Goal: Task Accomplishment & Management: Use online tool/utility

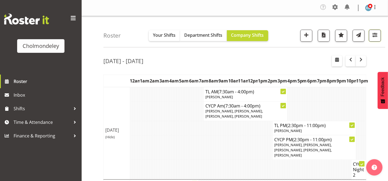
click at [374, 34] on span "button" at bounding box center [375, 34] width 7 height 7
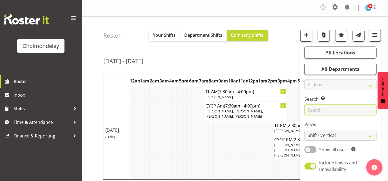
click at [347, 109] on input "text" at bounding box center [341, 110] width 72 height 11
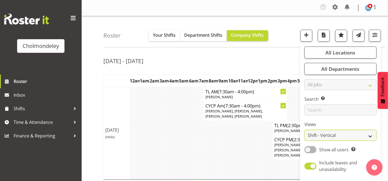
click at [349, 133] on select "Staff Role Shift - Horizontal Shift - Vertical Staff - Location" at bounding box center [341, 135] width 72 height 11
select select "staff"
click at [305, 130] on select "Staff Role Shift - Horizontal Shift - Vertical Staff - Location" at bounding box center [341, 135] width 72 height 11
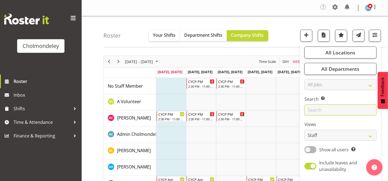
click at [326, 111] on input "text" at bounding box center [341, 110] width 72 height 11
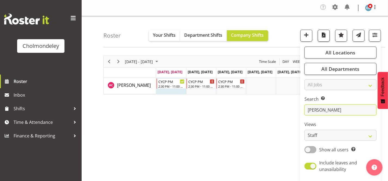
type input "[PERSON_NAME]"
click at [323, 38] on span "button" at bounding box center [323, 34] width 7 height 7
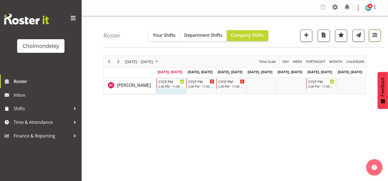
click at [377, 34] on span "button" at bounding box center [375, 34] width 7 height 7
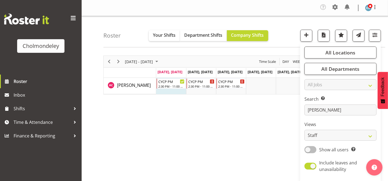
click at [315, 149] on span at bounding box center [311, 149] width 12 height 7
click at [308, 149] on input "Show all users Show only rostered employees" at bounding box center [307, 150] width 4 height 4
checkbox input "true"
click at [327, 36] on span "button" at bounding box center [323, 34] width 7 height 7
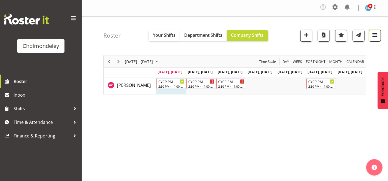
click at [375, 35] on span "button" at bounding box center [375, 34] width 7 height 7
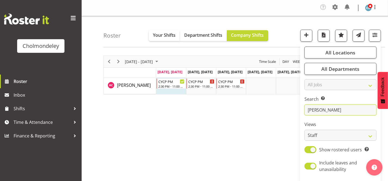
click at [324, 110] on input "[PERSON_NAME]" at bounding box center [341, 110] width 72 height 11
type input "a"
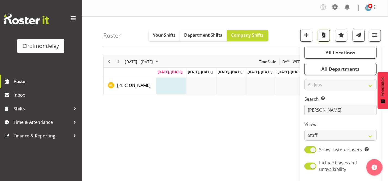
click at [323, 34] on span "button" at bounding box center [323, 34] width 7 height 7
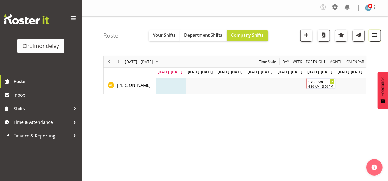
click at [375, 37] on span "button" at bounding box center [375, 34] width 7 height 7
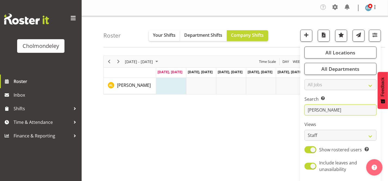
click at [327, 110] on input "[PERSON_NAME]" at bounding box center [341, 110] width 72 height 11
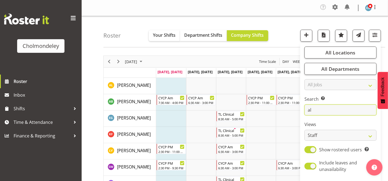
type input "a"
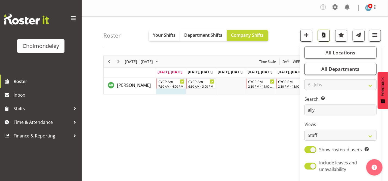
click at [322, 33] on span "button" at bounding box center [323, 34] width 7 height 7
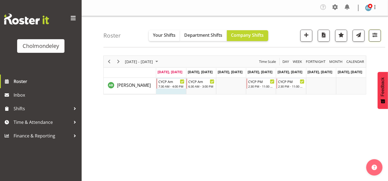
click at [380, 32] on button "button" at bounding box center [375, 36] width 12 height 12
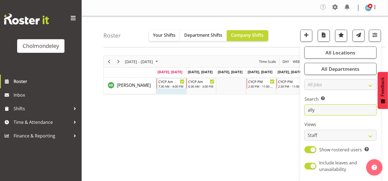
click at [331, 110] on input "ally" at bounding box center [341, 110] width 72 height 11
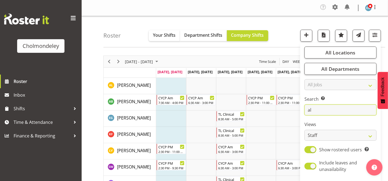
type input "a"
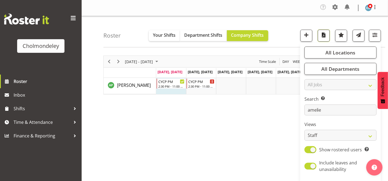
click at [323, 36] on span "button" at bounding box center [323, 34] width 7 height 7
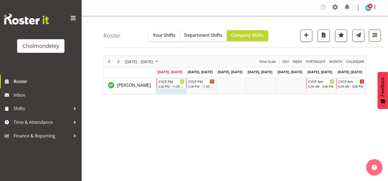
click at [374, 37] on span "button" at bounding box center [375, 34] width 7 height 7
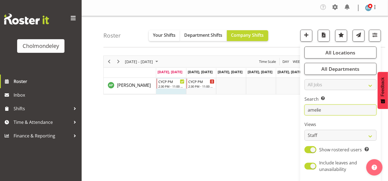
click at [339, 111] on input "amelie" at bounding box center [341, 110] width 72 height 11
type input "a"
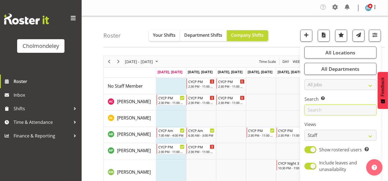
scroll to position [25, 0]
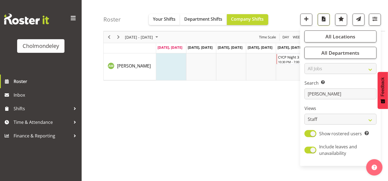
click at [326, 20] on span "button" at bounding box center [323, 18] width 7 height 7
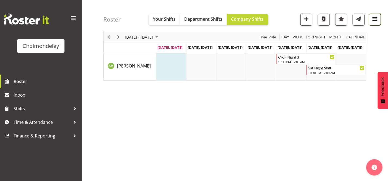
click at [380, 19] on button "button" at bounding box center [375, 20] width 12 height 12
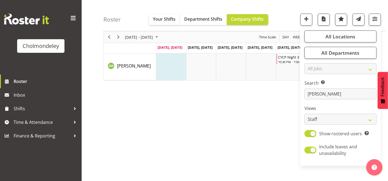
click at [326, 88] on div "Search Search for a particular employee [PERSON_NAME]" at bounding box center [341, 90] width 72 height 20
click at [327, 94] on input "[PERSON_NAME]" at bounding box center [341, 93] width 72 height 11
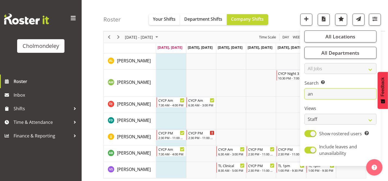
type input "a"
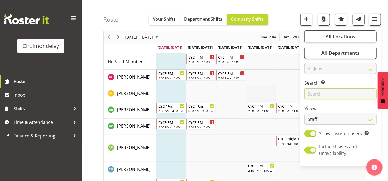
scroll to position [74, 0]
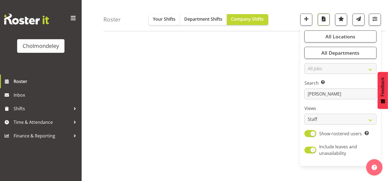
click at [322, 21] on span "button" at bounding box center [323, 18] width 7 height 7
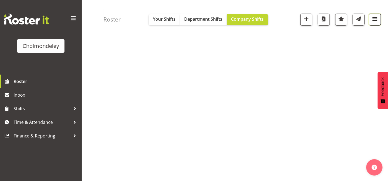
click at [371, 19] on button "button" at bounding box center [375, 20] width 12 height 12
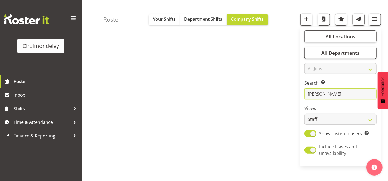
click at [325, 95] on input "[PERSON_NAME]" at bounding box center [341, 93] width 72 height 11
type input "c"
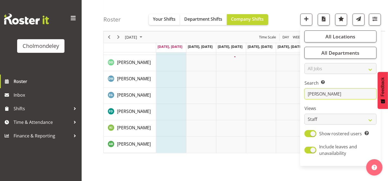
scroll to position [88, 0]
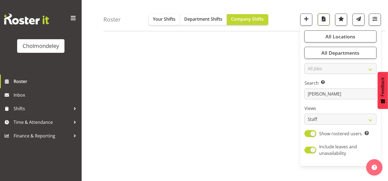
click at [322, 17] on span "button" at bounding box center [323, 18] width 7 height 7
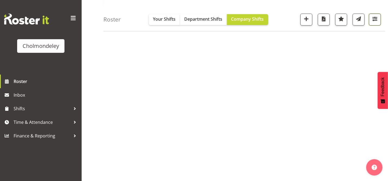
click at [376, 16] on span "button" at bounding box center [375, 18] width 7 height 7
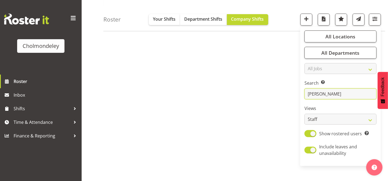
click at [335, 89] on input "[PERSON_NAME]" at bounding box center [341, 93] width 72 height 11
type input "d"
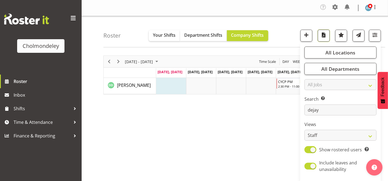
click at [323, 36] on span "button" at bounding box center [323, 34] width 7 height 7
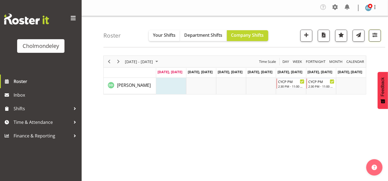
click at [376, 37] on span "button" at bounding box center [375, 34] width 7 height 7
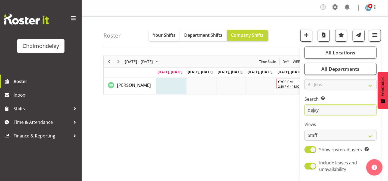
click at [329, 111] on input "dejay" at bounding box center [341, 110] width 72 height 11
type input "d"
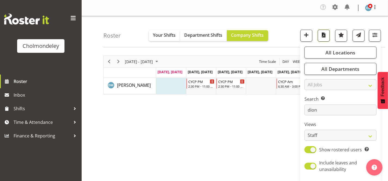
click at [326, 33] on span "button" at bounding box center [323, 34] width 7 height 7
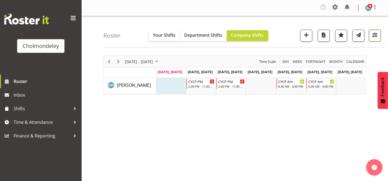
click at [375, 35] on span "button" at bounding box center [375, 34] width 7 height 7
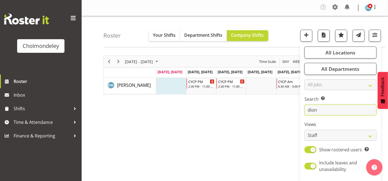
click at [339, 108] on input "dion" at bounding box center [341, 110] width 72 height 11
type input "d"
click at [325, 37] on span "button" at bounding box center [323, 34] width 7 height 7
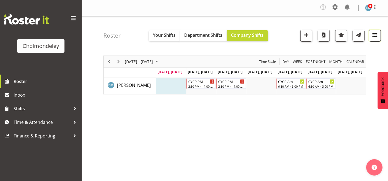
click at [376, 35] on span "button" at bounding box center [375, 34] width 7 height 7
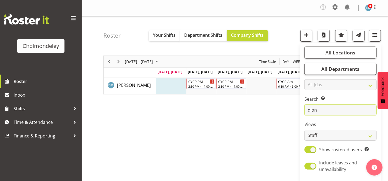
click at [318, 111] on input "dion" at bounding box center [341, 110] width 72 height 11
type input "d"
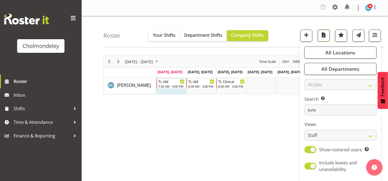
click at [321, 36] on span "button" at bounding box center [323, 34] width 7 height 7
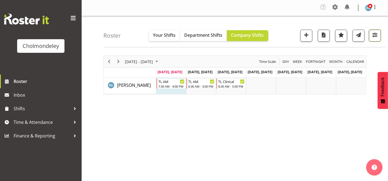
click at [373, 33] on span "button" at bounding box center [375, 34] width 7 height 7
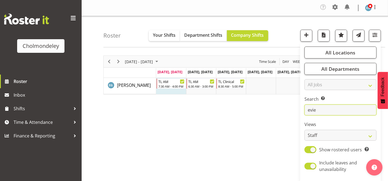
click at [322, 112] on input "evie" at bounding box center [341, 110] width 72 height 11
type input "e"
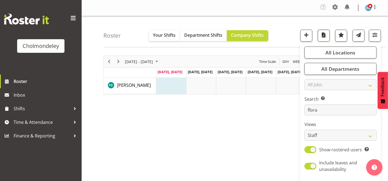
click at [322, 36] on span "button" at bounding box center [323, 34] width 7 height 7
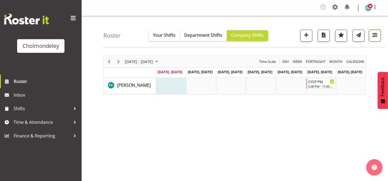
click at [378, 34] on span "button" at bounding box center [375, 34] width 7 height 7
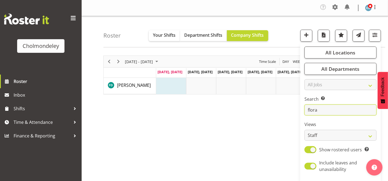
click at [331, 106] on input "flora" at bounding box center [341, 110] width 72 height 11
type input "f"
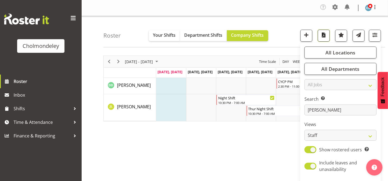
click at [324, 35] on span "button" at bounding box center [323, 34] width 7 height 7
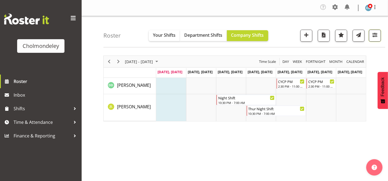
click at [374, 37] on span "button" at bounding box center [375, 34] width 7 height 7
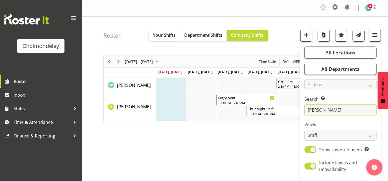
click at [340, 114] on input "[PERSON_NAME]" at bounding box center [341, 110] width 72 height 11
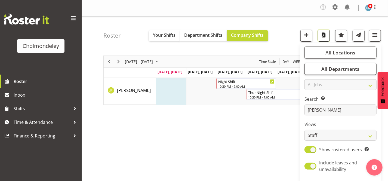
click at [325, 36] on span "button" at bounding box center [323, 34] width 7 height 7
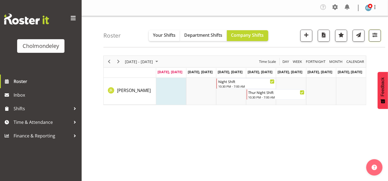
click at [377, 33] on span "button" at bounding box center [375, 34] width 7 height 7
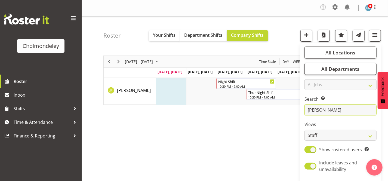
click at [327, 113] on input "[PERSON_NAME]" at bounding box center [341, 110] width 72 height 11
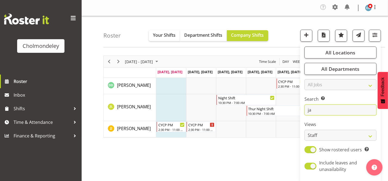
type input "j"
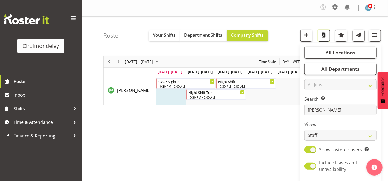
click at [323, 35] on span "button" at bounding box center [323, 34] width 7 height 7
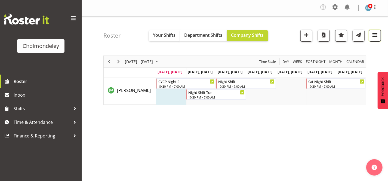
click at [376, 35] on span "button" at bounding box center [375, 34] width 7 height 7
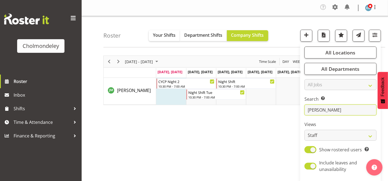
click at [318, 109] on input "[PERSON_NAME]" at bounding box center [341, 110] width 72 height 11
type input "j"
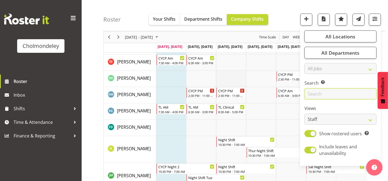
scroll to position [173, 0]
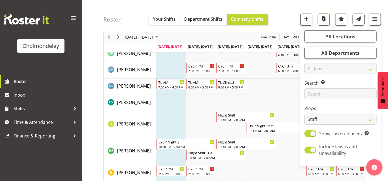
click at [325, 20] on span "button" at bounding box center [323, 18] width 7 height 7
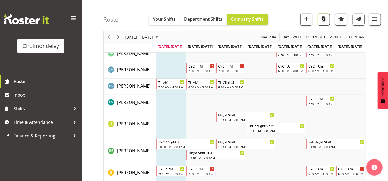
click at [325, 20] on span "button" at bounding box center [323, 18] width 7 height 7
click at [371, 22] on button "button" at bounding box center [375, 20] width 12 height 12
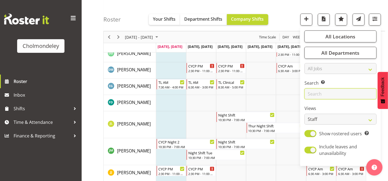
click at [343, 92] on input "text" at bounding box center [341, 93] width 72 height 11
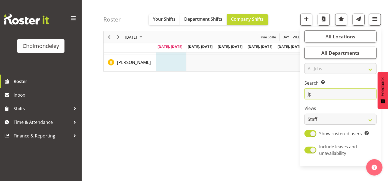
scroll to position [0, 0]
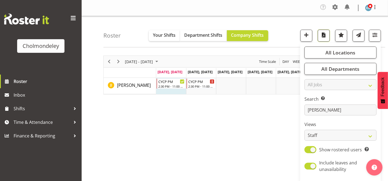
click at [322, 35] on span "button" at bounding box center [323, 34] width 7 height 7
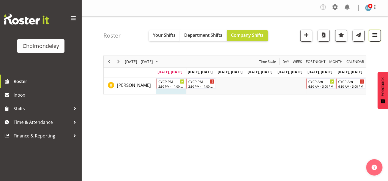
click at [378, 35] on span "button" at bounding box center [375, 34] width 7 height 7
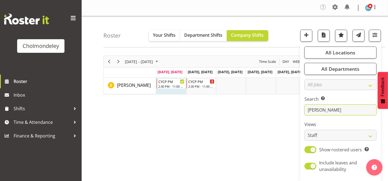
click at [339, 106] on input "[PERSON_NAME]" at bounding box center [341, 110] width 72 height 11
type input "j"
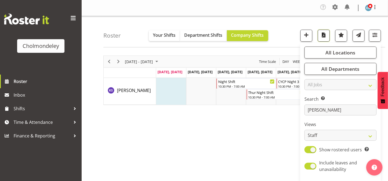
click at [326, 33] on span "button" at bounding box center [323, 34] width 7 height 7
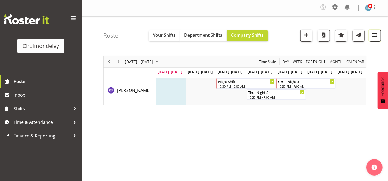
click at [375, 37] on span "button" at bounding box center [375, 34] width 7 height 7
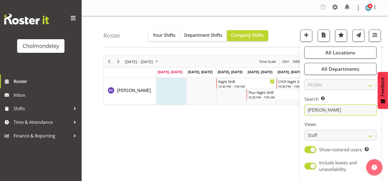
click at [327, 108] on input "[PERSON_NAME]" at bounding box center [341, 110] width 72 height 11
type input "k"
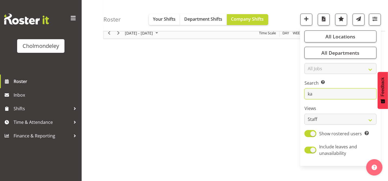
scroll to position [50, 0]
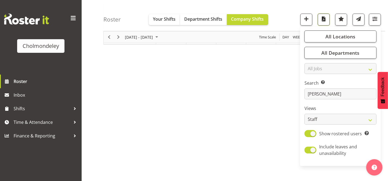
click at [324, 20] on span "button" at bounding box center [323, 18] width 7 height 7
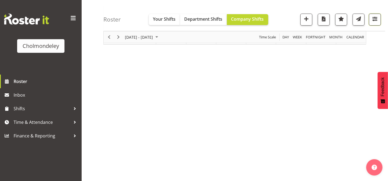
click at [376, 21] on span "button" at bounding box center [375, 18] width 7 height 7
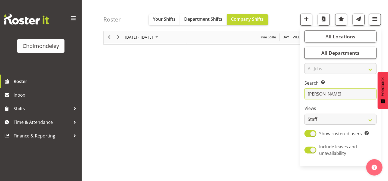
click at [319, 93] on input "[PERSON_NAME]" at bounding box center [341, 93] width 72 height 11
click at [325, 18] on span "button" at bounding box center [323, 18] width 7 height 7
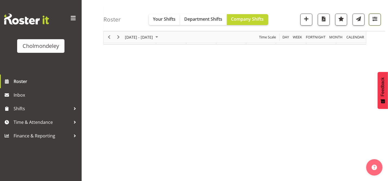
click at [381, 19] on button "button" at bounding box center [375, 20] width 12 height 12
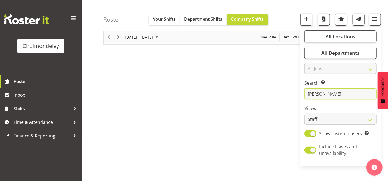
click at [332, 95] on input "[PERSON_NAME]" at bounding box center [341, 93] width 72 height 11
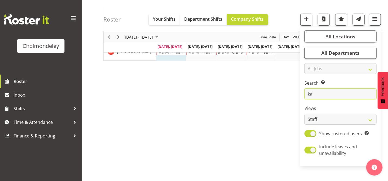
type input "k"
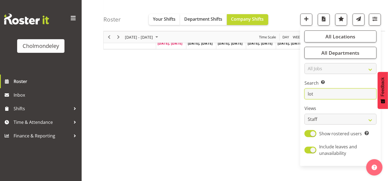
scroll to position [0, 0]
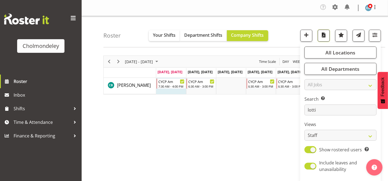
click at [325, 33] on span "button" at bounding box center [323, 34] width 7 height 7
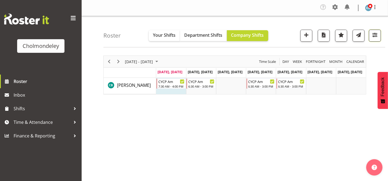
click at [374, 31] on span "button" at bounding box center [375, 34] width 7 height 7
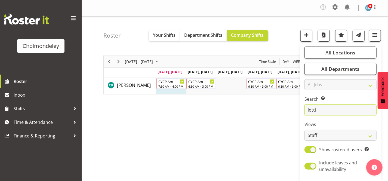
click at [339, 109] on input "lotti" at bounding box center [341, 110] width 72 height 11
type input "l"
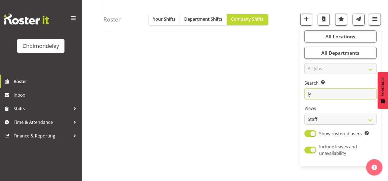
scroll to position [41, 0]
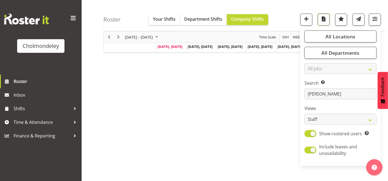
click at [326, 17] on span "button" at bounding box center [323, 18] width 7 height 7
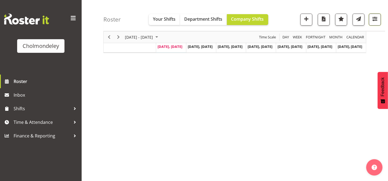
click at [376, 21] on span "button" at bounding box center [375, 18] width 7 height 7
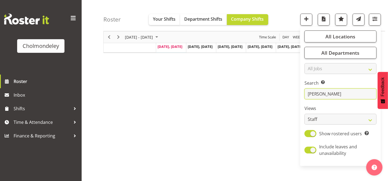
click at [327, 93] on input "[PERSON_NAME]" at bounding box center [341, 93] width 72 height 11
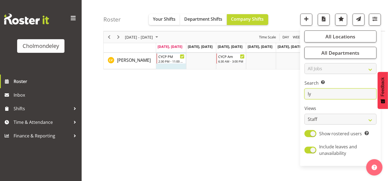
type input "l"
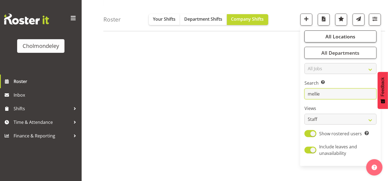
scroll to position [63, 0]
click at [322, 18] on span "button" at bounding box center [323, 18] width 7 height 7
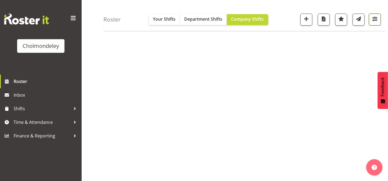
click at [372, 16] on span "button" at bounding box center [375, 18] width 7 height 7
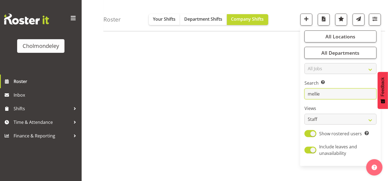
click at [339, 93] on input "mellie" at bounding box center [341, 93] width 72 height 11
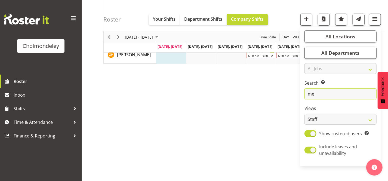
type input "m"
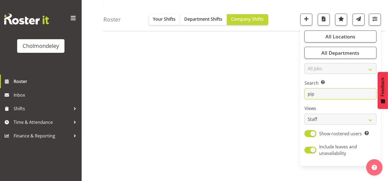
scroll to position [67, 0]
click at [326, 22] on span "button" at bounding box center [323, 18] width 7 height 7
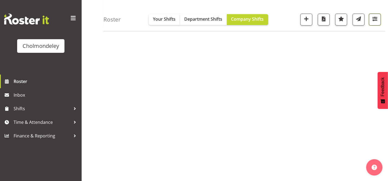
click at [378, 16] on span "button" at bounding box center [375, 18] width 7 height 7
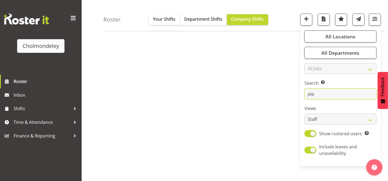
click at [346, 90] on input "pip" at bounding box center [341, 93] width 72 height 11
type input "p"
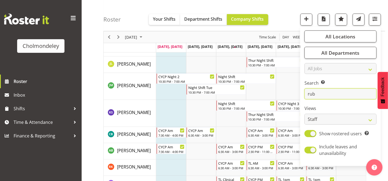
scroll to position [40, 0]
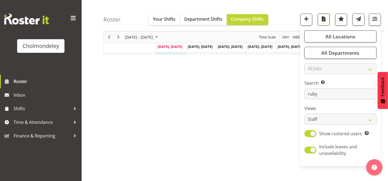
click at [326, 21] on span "button" at bounding box center [323, 18] width 7 height 7
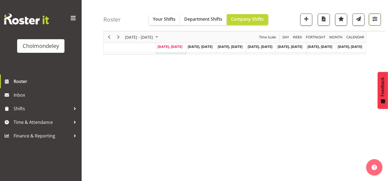
click at [374, 18] on span "button" at bounding box center [375, 18] width 7 height 7
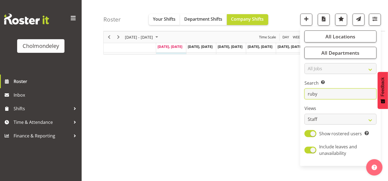
click at [327, 90] on input "ruby" at bounding box center [341, 93] width 72 height 11
type input "r"
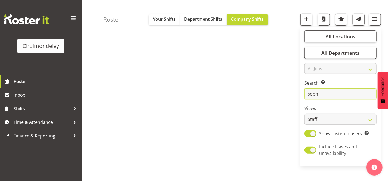
scroll to position [20, 0]
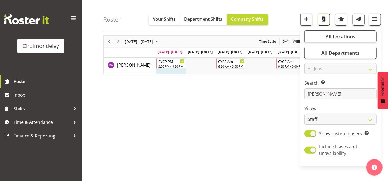
click at [322, 19] on span "button" at bounding box center [323, 18] width 7 height 7
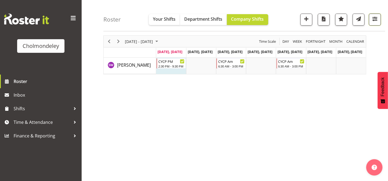
click at [374, 24] on button "button" at bounding box center [375, 20] width 12 height 12
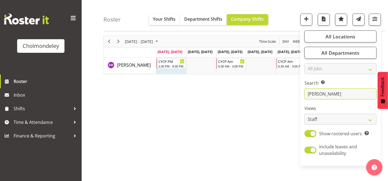
click at [351, 98] on input "[PERSON_NAME]" at bounding box center [341, 93] width 72 height 11
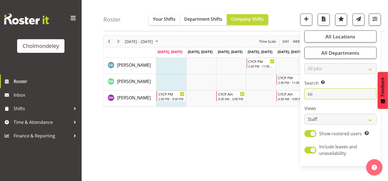
type input "s"
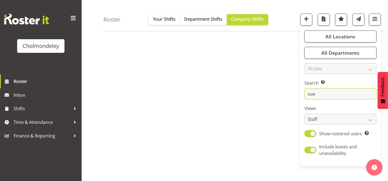
scroll to position [88, 0]
click at [320, 16] on button "button" at bounding box center [324, 20] width 12 height 12
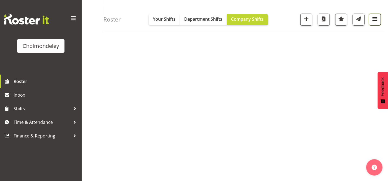
click at [369, 25] on button "button" at bounding box center [375, 20] width 12 height 12
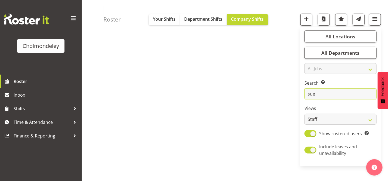
click at [324, 97] on input "sue" at bounding box center [341, 93] width 72 height 11
type input "s"
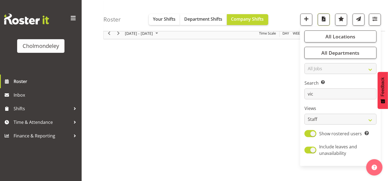
click at [327, 19] on span "button" at bounding box center [323, 18] width 7 height 7
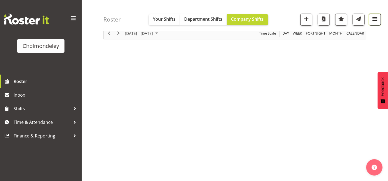
click at [371, 22] on button "button" at bounding box center [375, 20] width 12 height 12
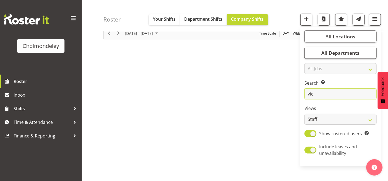
click at [333, 98] on input "vic" at bounding box center [341, 93] width 72 height 11
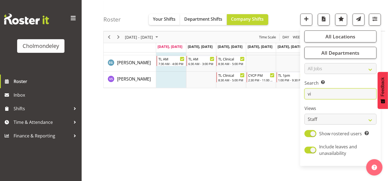
type input "v"
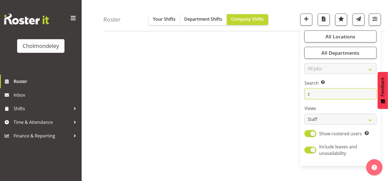
scroll to position [88, 0]
click at [326, 17] on span "button" at bounding box center [323, 18] width 7 height 7
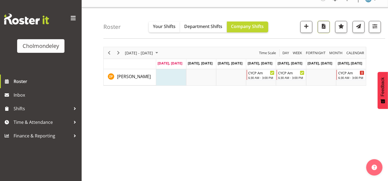
scroll to position [0, 0]
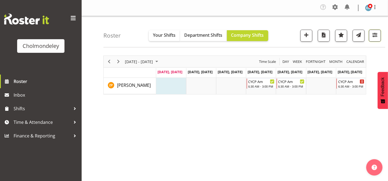
click at [373, 35] on span "button" at bounding box center [375, 34] width 7 height 7
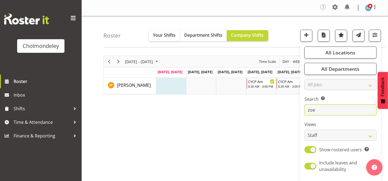
click at [320, 110] on input "zoe" at bounding box center [341, 110] width 72 height 11
type input "z"
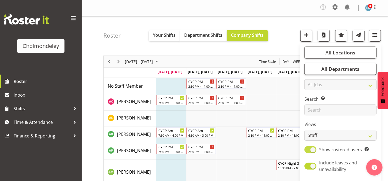
click at [316, 150] on span at bounding box center [311, 149] width 12 height 7
click at [308, 150] on input "Show rostered users Show only rostered employees" at bounding box center [307, 150] width 4 height 4
checkbox input "false"
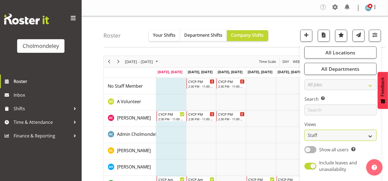
click at [324, 135] on select "Staff Role Shift - Horizontal Shift - Vertical Staff - Location" at bounding box center [341, 135] width 72 height 11
select select "shift"
click at [305, 130] on select "Staff Role Shift - Horizontal Shift - Vertical Staff - Location" at bounding box center [341, 135] width 72 height 11
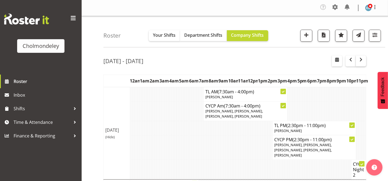
scroll to position [74, 0]
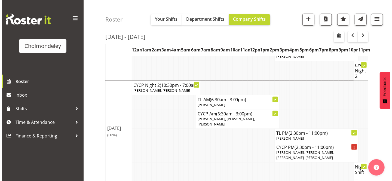
scroll to position [25, 0]
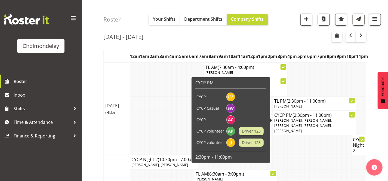
click at [352, 114] on icon at bounding box center [352, 115] width 3 height 3
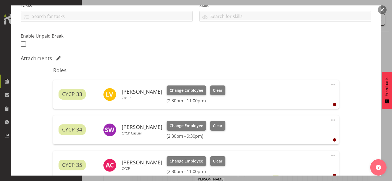
scroll to position [198, 0]
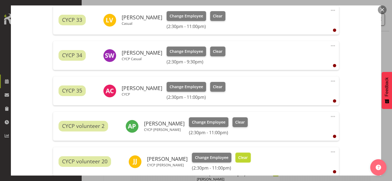
click at [245, 157] on span "Clear" at bounding box center [243, 158] width 10 height 6
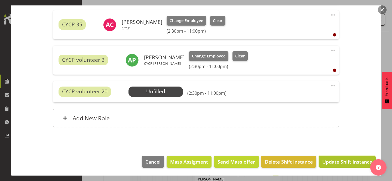
click at [331, 158] on span "Update Shift Instance" at bounding box center [347, 161] width 50 height 7
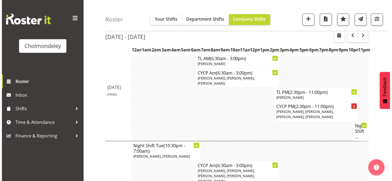
scroll to position [127, 0]
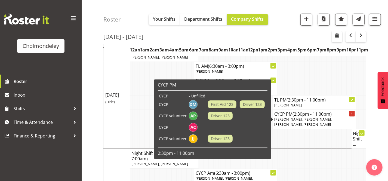
click at [351, 112] on div at bounding box center [352, 113] width 5 height 5
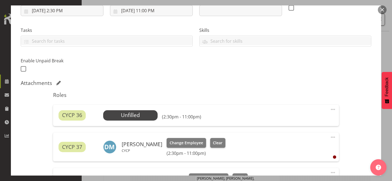
scroll to position [124, 0]
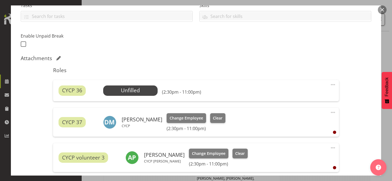
click at [330, 83] on span at bounding box center [333, 84] width 7 height 7
click at [292, 120] on link "Delete" at bounding box center [310, 117] width 52 height 10
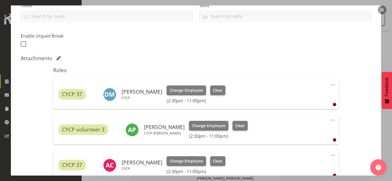
scroll to position [223, 0]
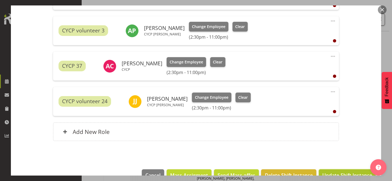
click at [337, 170] on button "Update Shift Instance" at bounding box center [347, 175] width 57 height 12
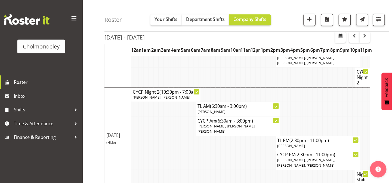
scroll to position [0, 0]
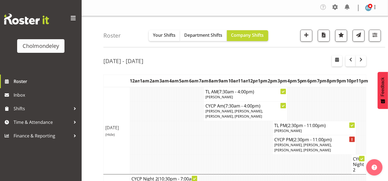
click at [287, 35] on div "Roster Your Shifts Department Shifts Company Shifts All Locations [GEOGRAPHIC_D…" at bounding box center [244, 31] width 282 height 31
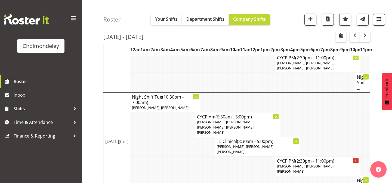
scroll to position [188, 0]
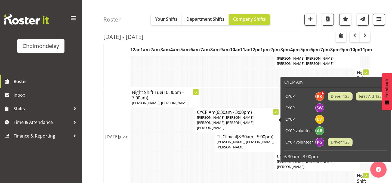
click at [250, 119] on span "[PERSON_NAME], [PERSON_NAME], [PERSON_NAME], [PERSON_NAME], [PERSON_NAME]" at bounding box center [225, 122] width 57 height 15
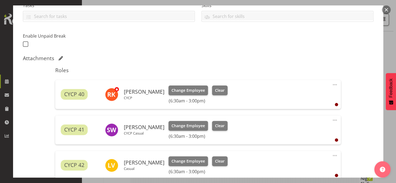
scroll to position [148, 0]
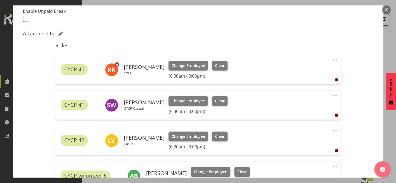
click at [332, 93] on span at bounding box center [335, 95] width 7 height 7
click at [292, 127] on link "Delete" at bounding box center [312, 128] width 52 height 10
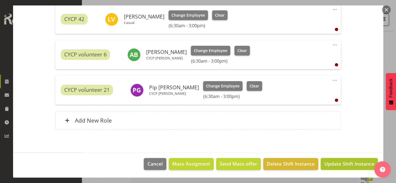
click at [346, 165] on span "Update Shift Instance" at bounding box center [349, 163] width 50 height 7
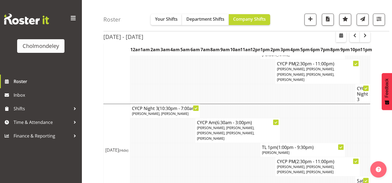
scroll to position [493, 0]
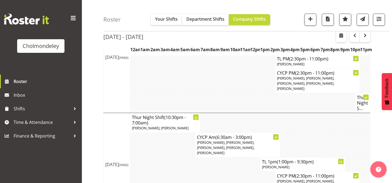
scroll to position [354, 0]
